Goal: Task Accomplishment & Management: Complete application form

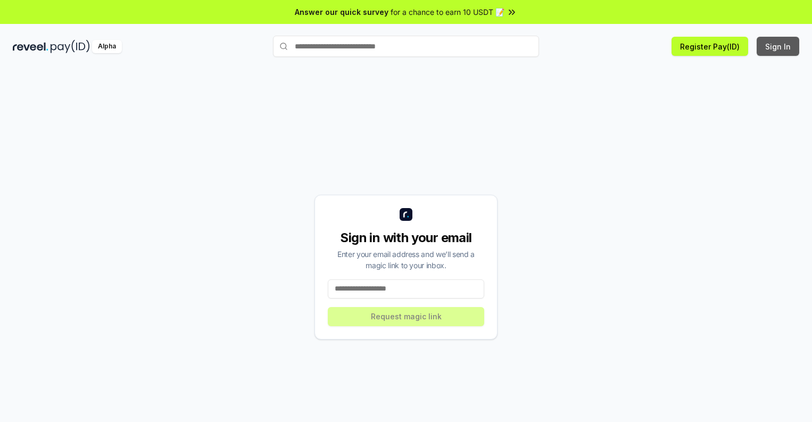
click at [778, 46] on button "Sign In" at bounding box center [777, 46] width 43 height 19
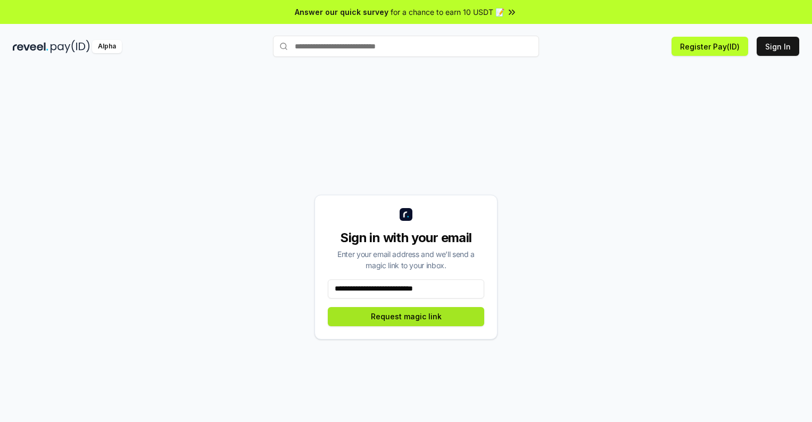
type input "**********"
click at [406, 316] on button "Request magic link" at bounding box center [406, 316] width 156 height 19
